Goal: Transaction & Acquisition: Purchase product/service

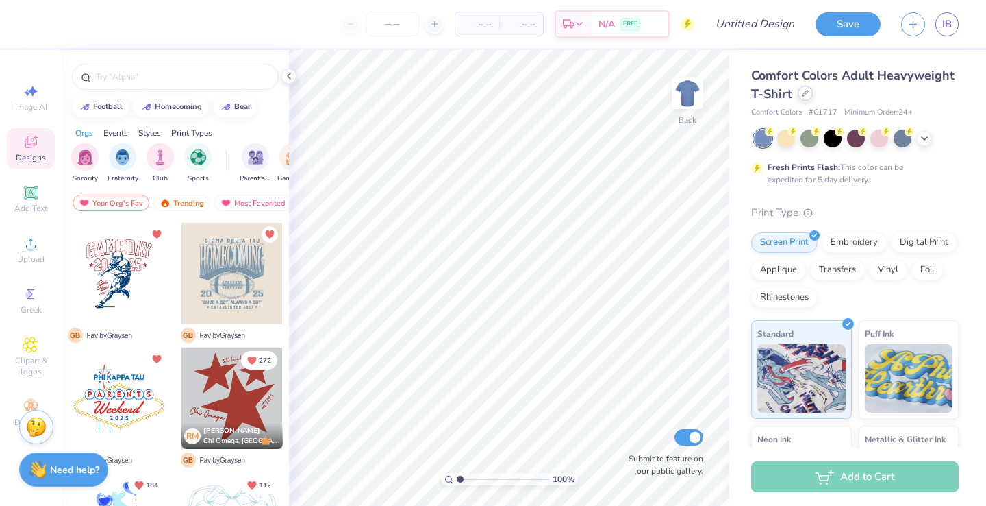
click at [806, 95] on icon at bounding box center [805, 93] width 7 height 7
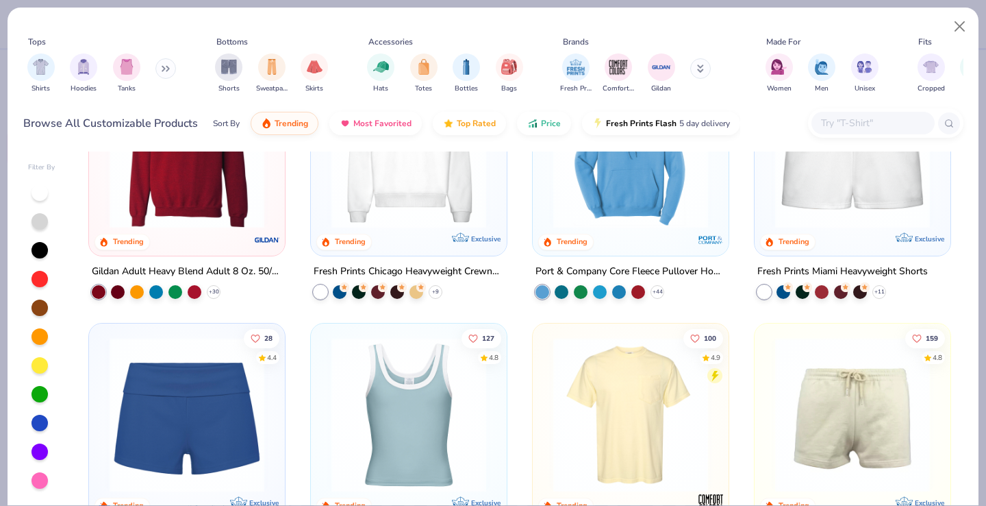
scroll to position [893, 0]
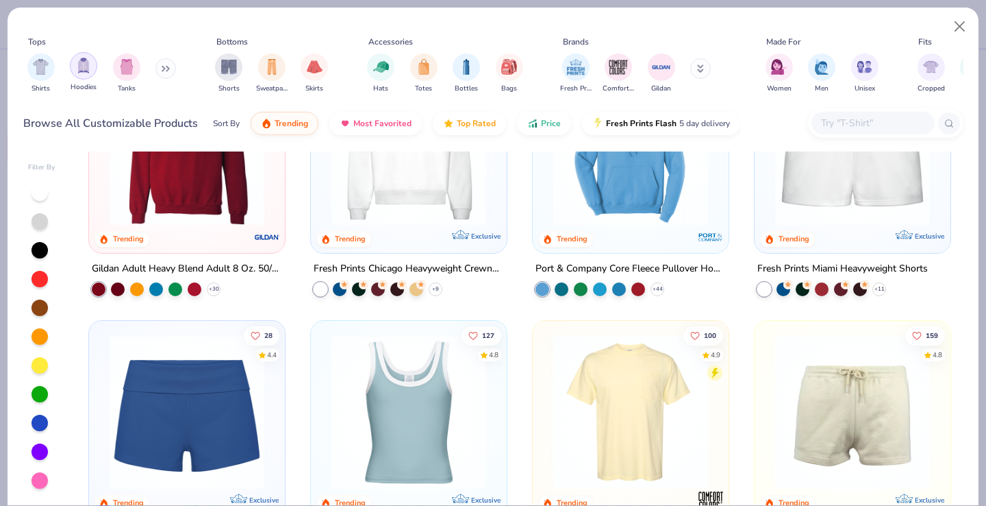
click at [78, 59] on img "filter for Hoodies" at bounding box center [83, 66] width 15 height 16
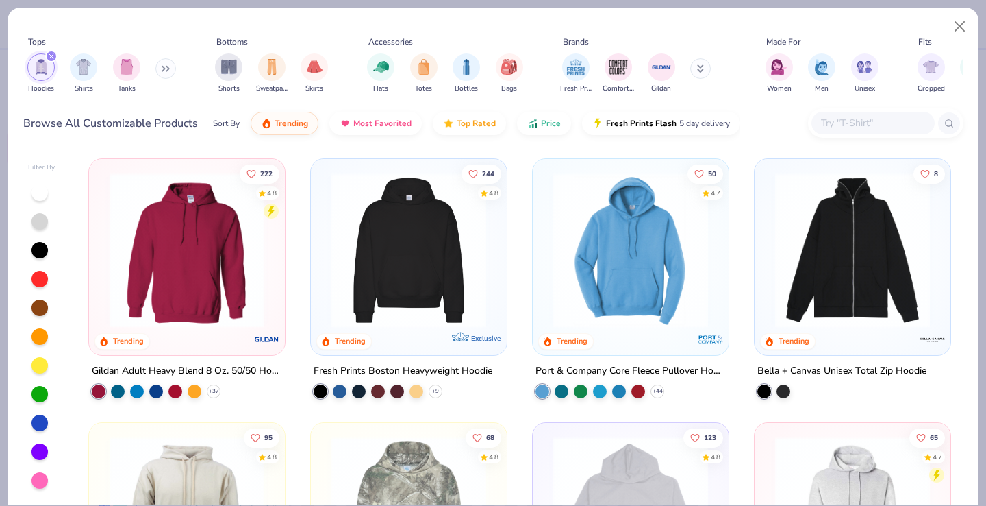
scroll to position [70, 0]
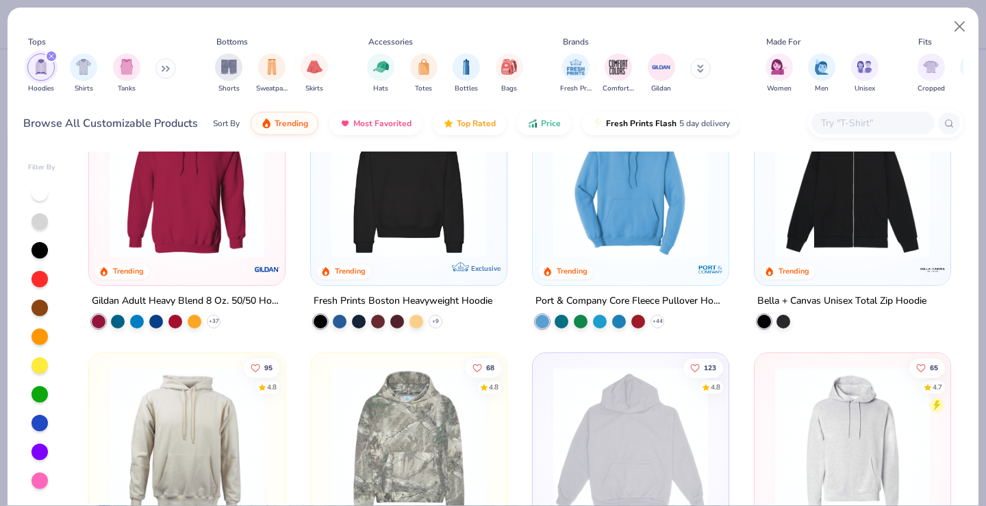
click at [53, 57] on icon "filter for Hoodies" at bounding box center [51, 55] width 5 height 5
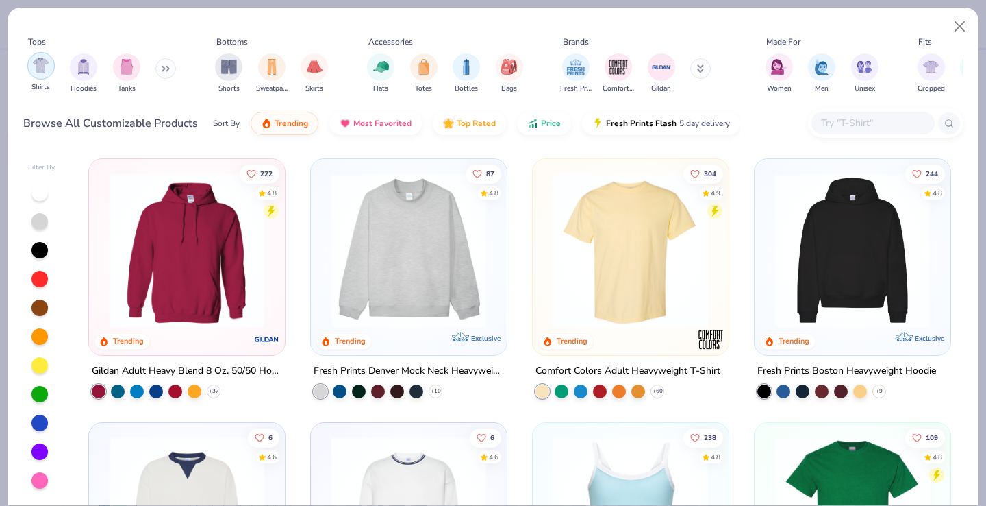
click at [43, 57] on div "filter for Shirts" at bounding box center [40, 65] width 27 height 27
